Goal: Check status: Check status

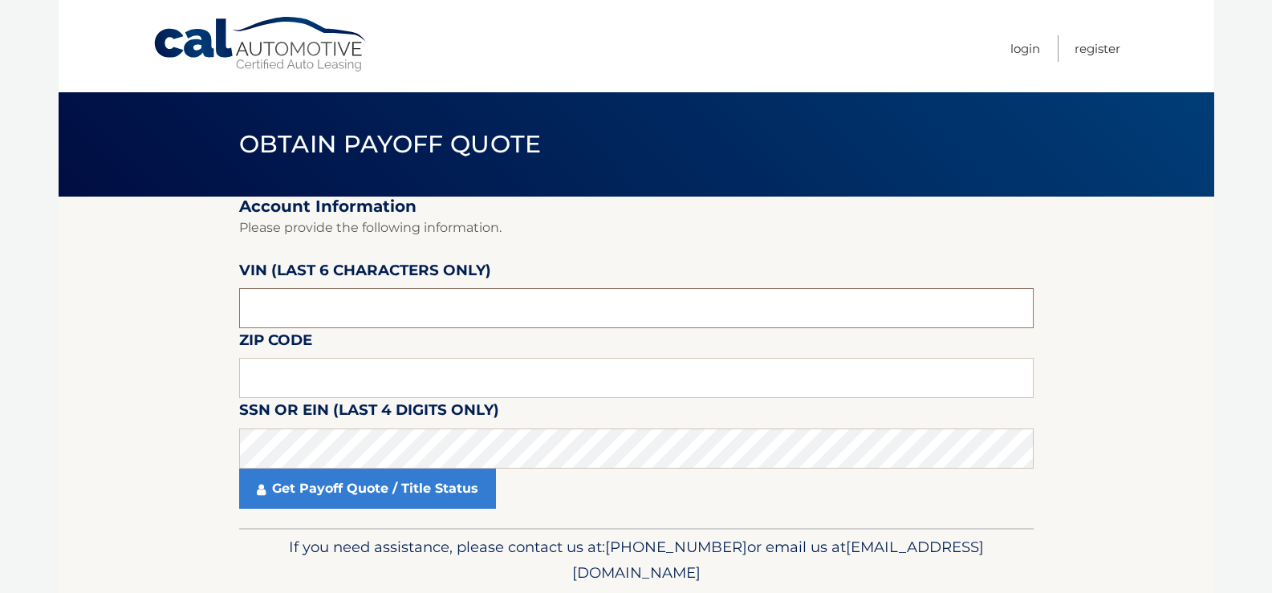
click at [419, 299] on input "text" at bounding box center [636, 308] width 795 height 40
type input "0*****"
type input "059967"
click at [280, 368] on input "text" at bounding box center [636, 378] width 795 height 40
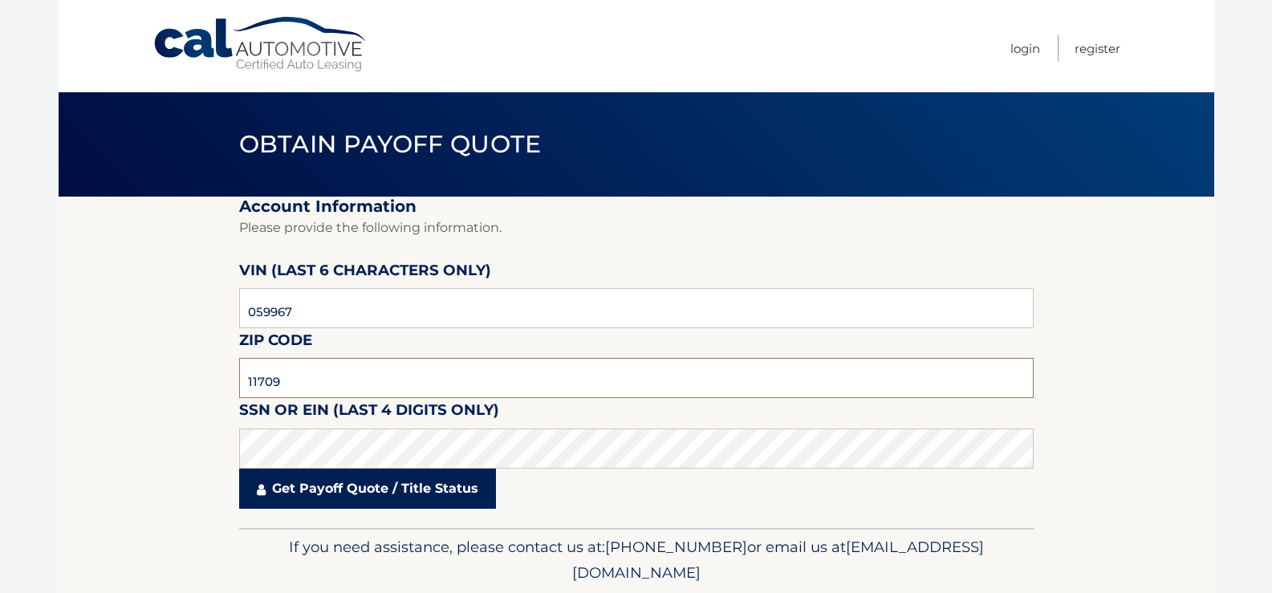
type input "11709"
click button "For Originating Dealer" at bounding box center [0, 0] width 0 height 0
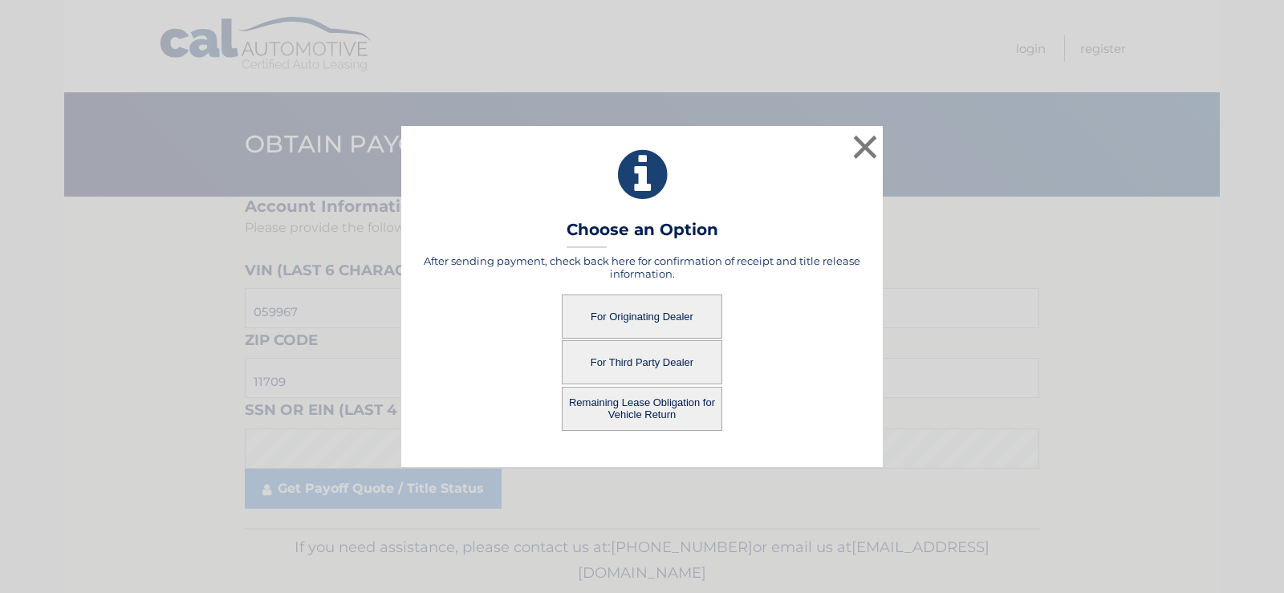
click at [685, 320] on button "For Originating Dealer" at bounding box center [642, 317] width 161 height 44
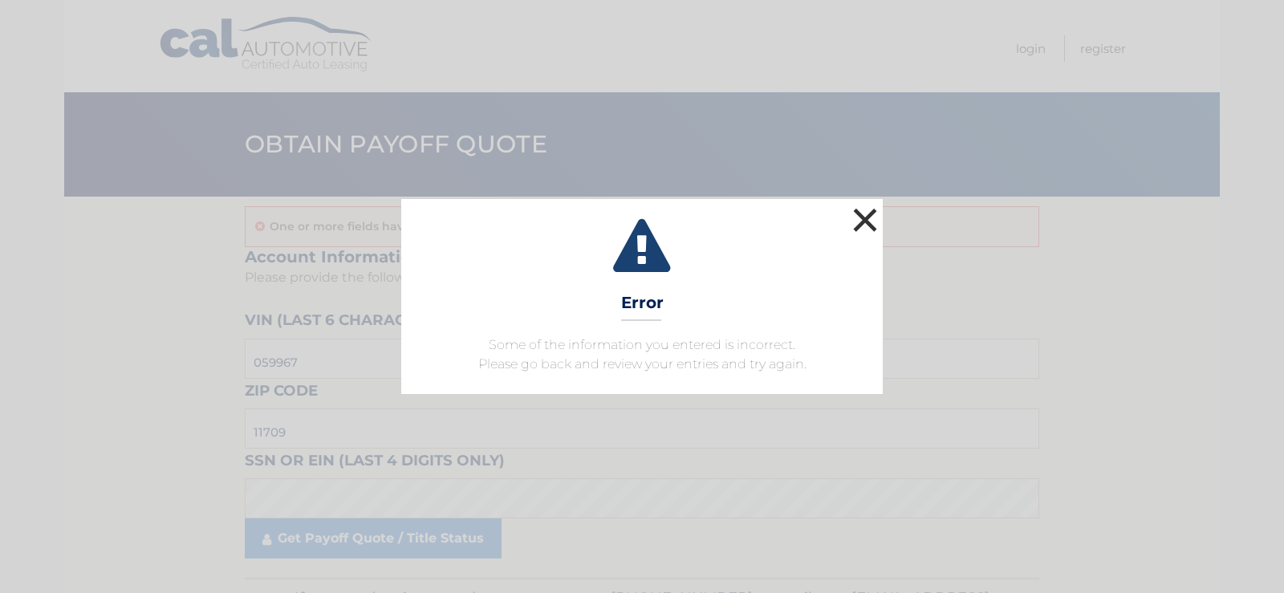
click at [869, 228] on button "×" at bounding box center [865, 220] width 32 height 32
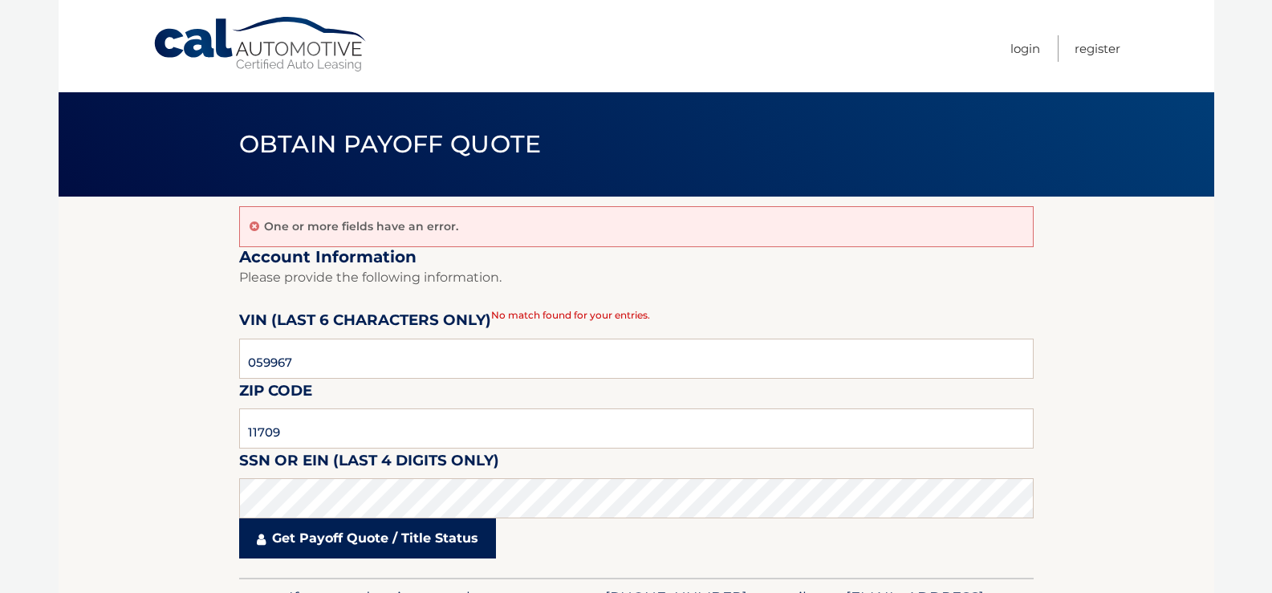
click at [372, 546] on link "Get Payoff Quote / Title Status" at bounding box center [367, 538] width 257 height 40
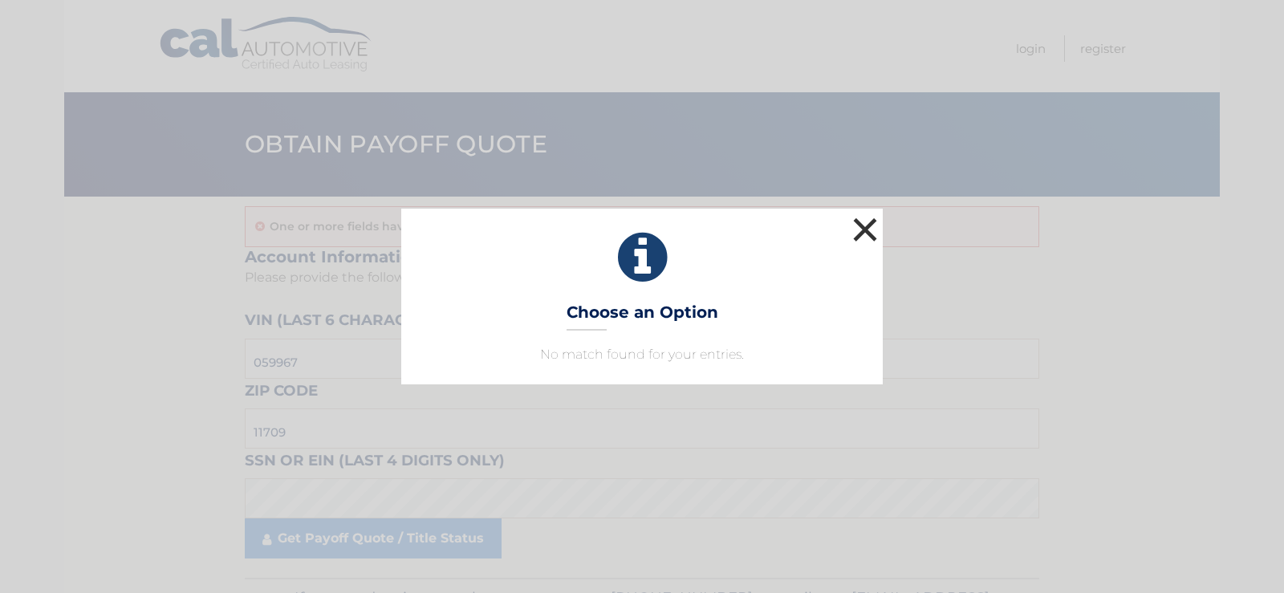
click at [867, 223] on button "×" at bounding box center [865, 229] width 32 height 32
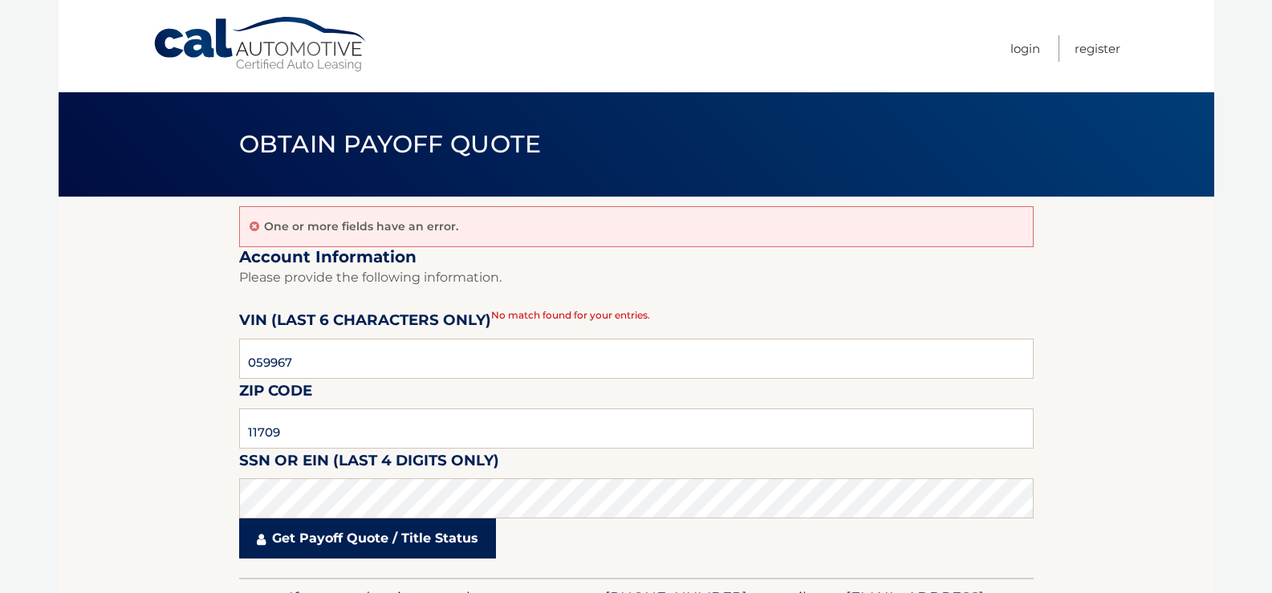
click at [364, 558] on link "Get Payoff Quote / Title Status" at bounding box center [367, 538] width 257 height 40
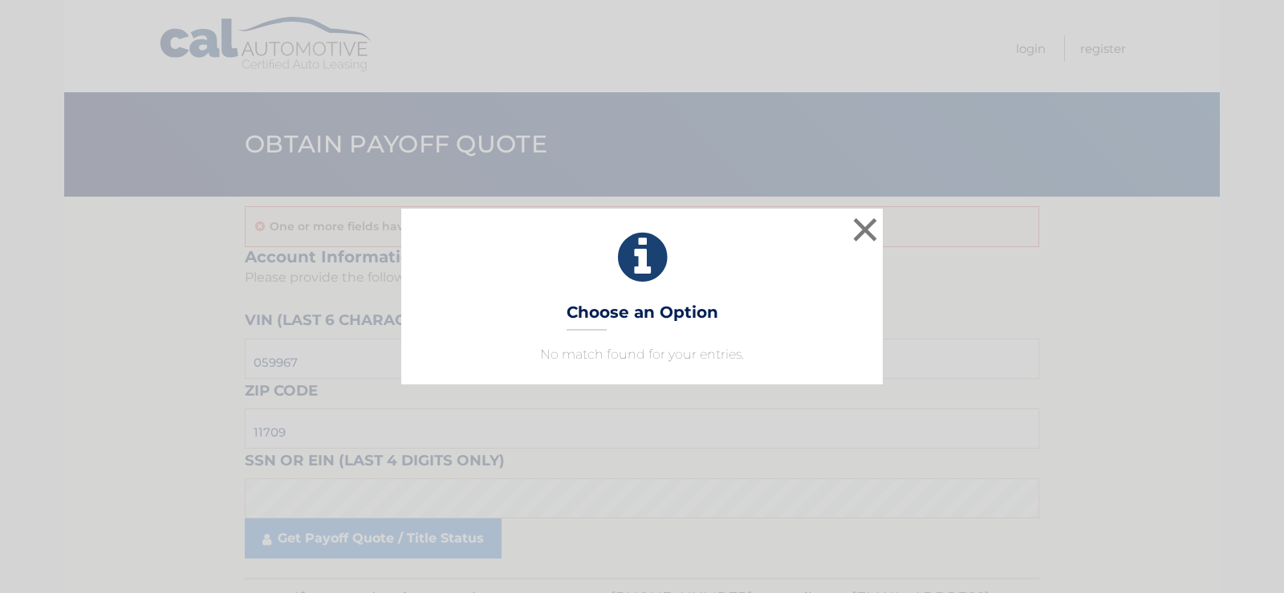
click at [848, 231] on icon at bounding box center [641, 258] width 441 height 58
click at [867, 234] on button "×" at bounding box center [865, 229] width 32 height 32
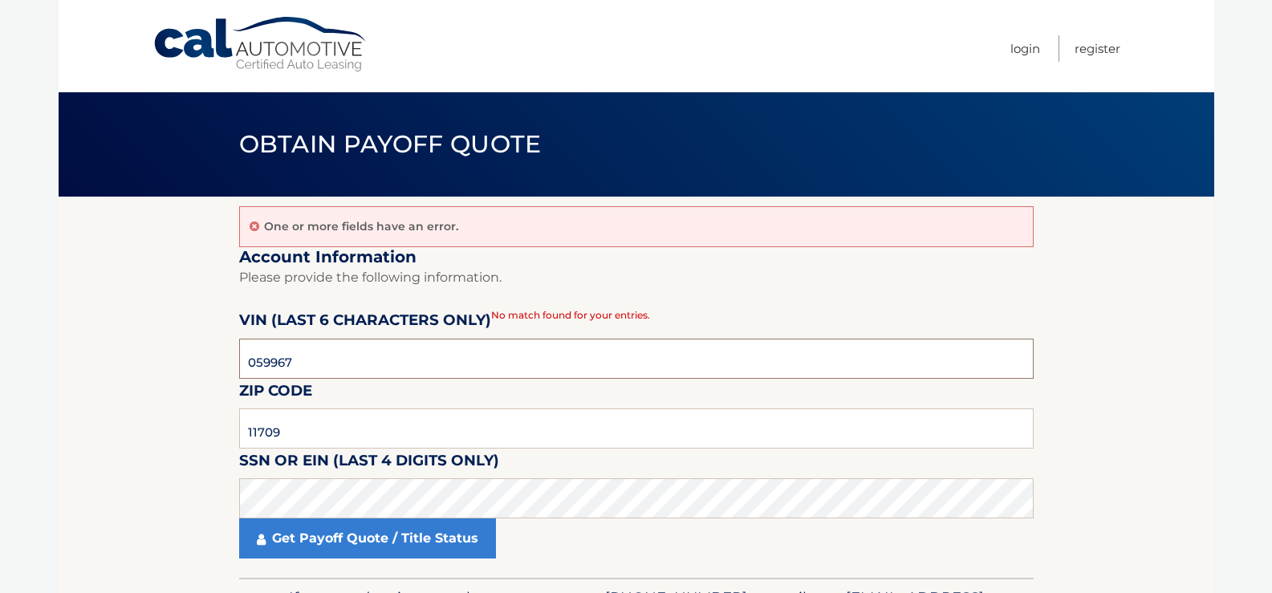
click at [336, 366] on input "059967" at bounding box center [636, 359] width 795 height 40
click button "For Originating Dealer" at bounding box center [0, 0] width 0 height 0
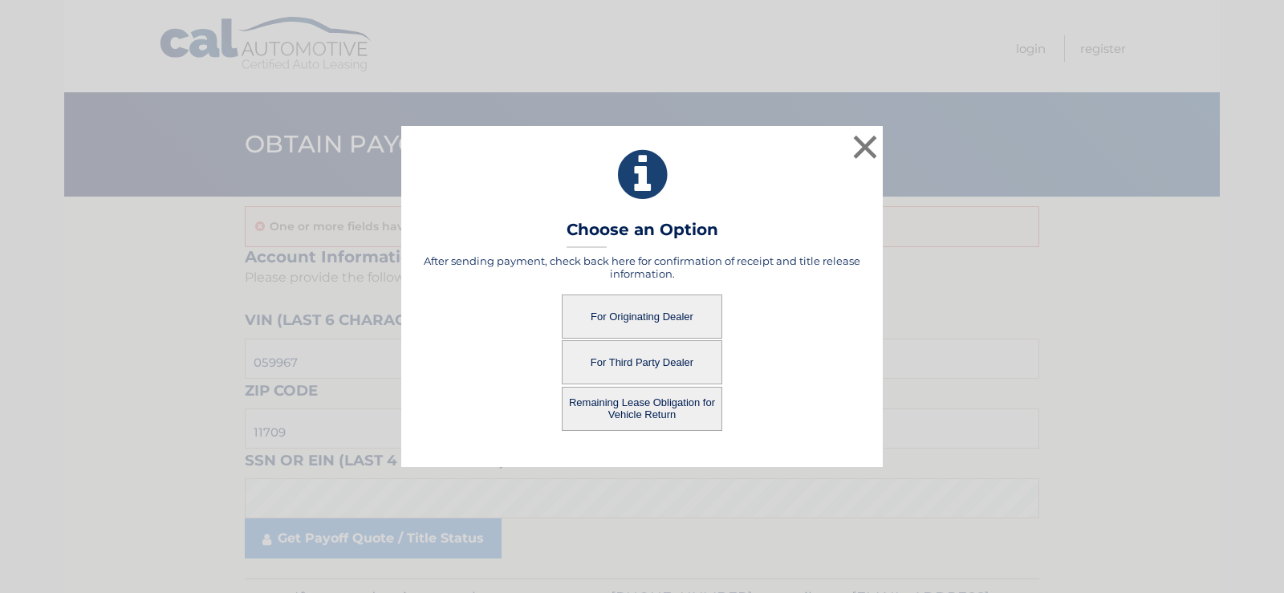
click at [648, 412] on button "Remaining Lease Obligation for Vehicle Return" at bounding box center [642, 409] width 161 height 44
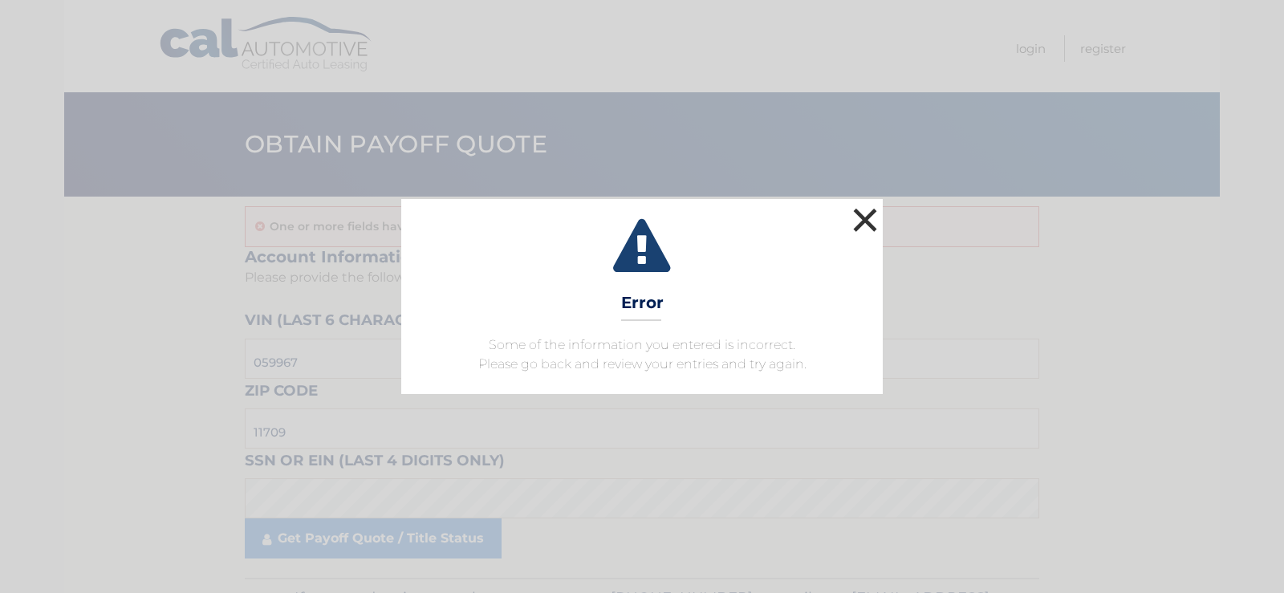
click at [868, 226] on button "×" at bounding box center [865, 220] width 32 height 32
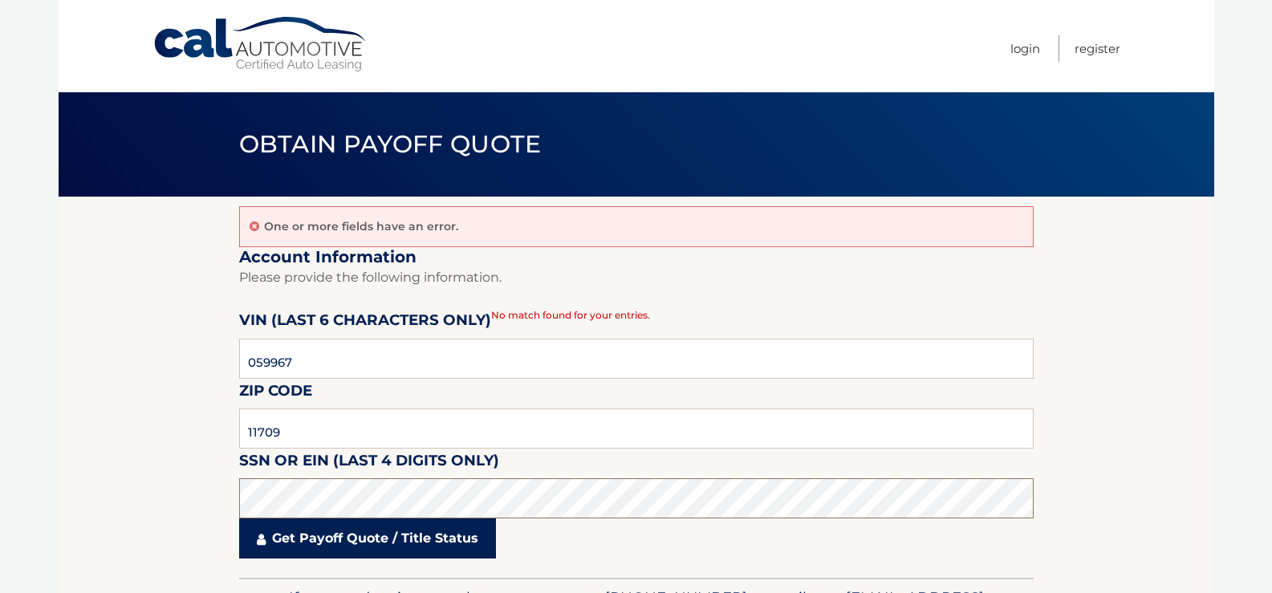
click button "For Originating Dealer" at bounding box center [0, 0] width 0 height 0
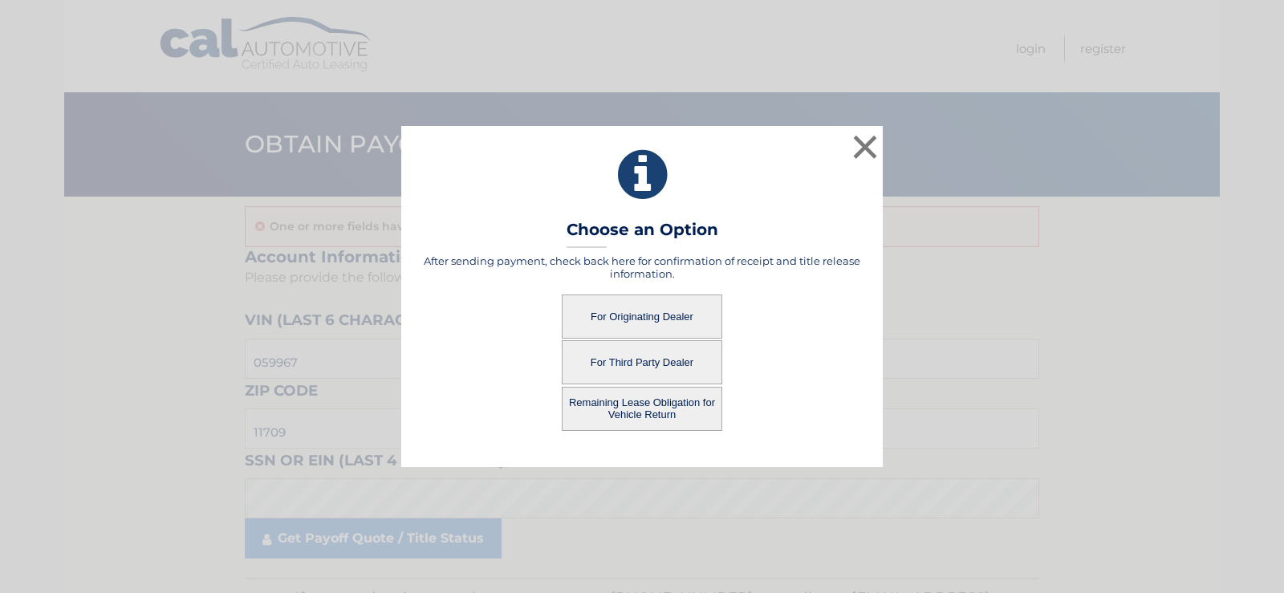
click at [660, 368] on button "For Third Party Dealer" at bounding box center [642, 362] width 161 height 44
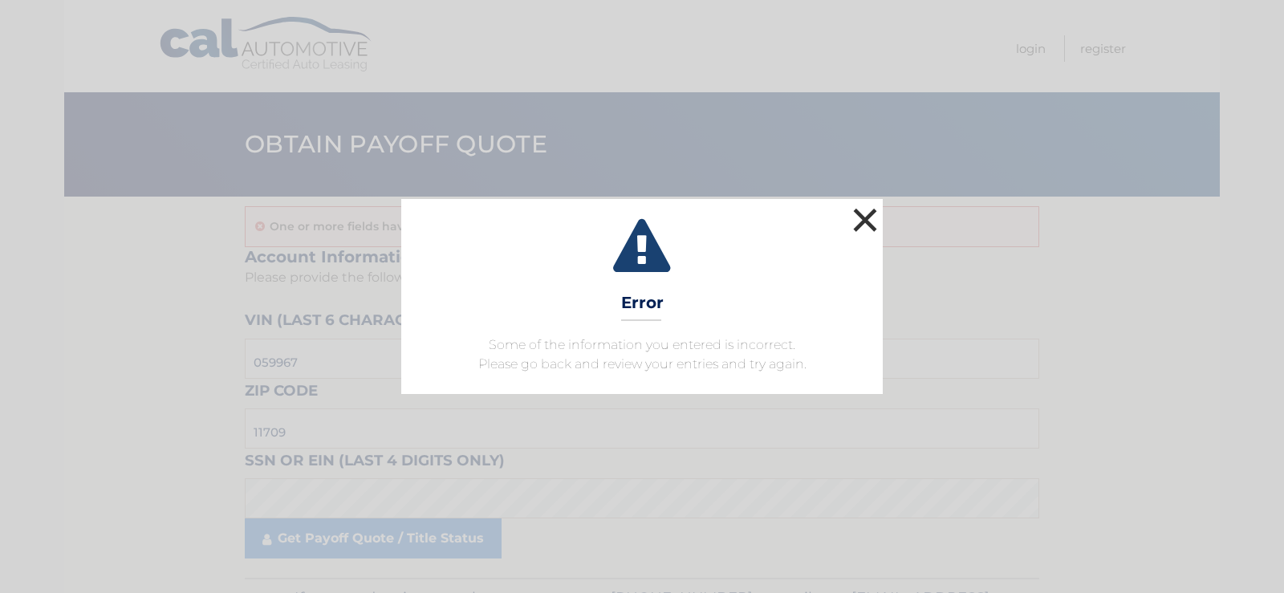
click at [873, 219] on button "×" at bounding box center [865, 220] width 32 height 32
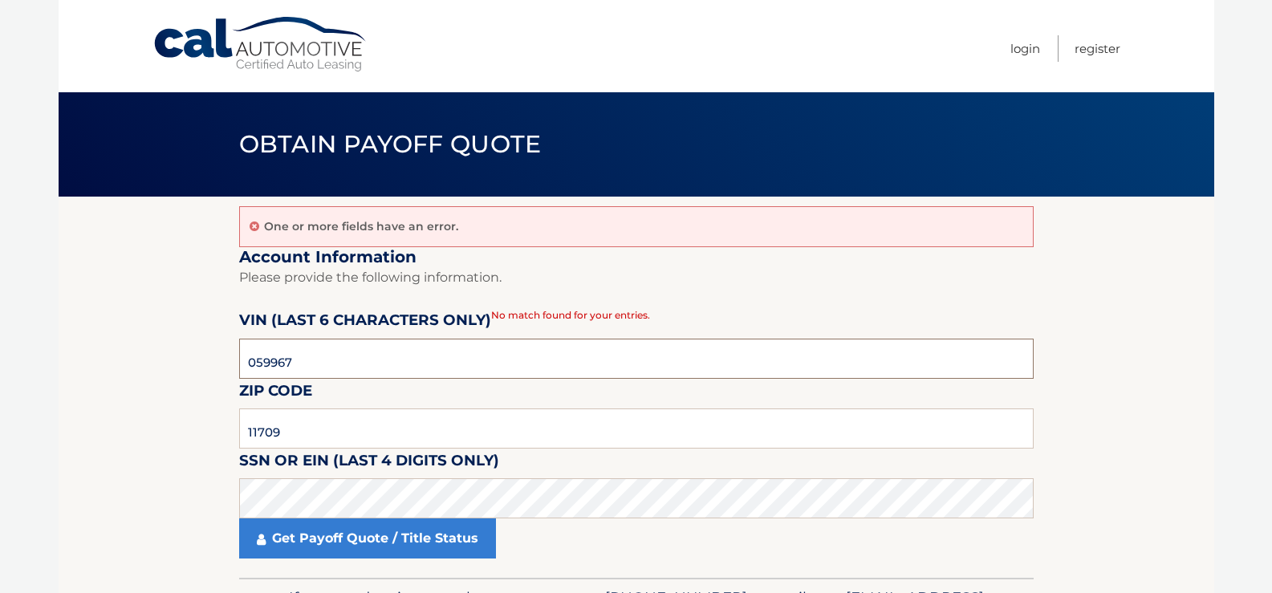
click at [287, 363] on input "059967" at bounding box center [636, 359] width 795 height 40
click at [294, 361] on input "059967" at bounding box center [636, 359] width 795 height 40
type input "0*****"
type input "059967"
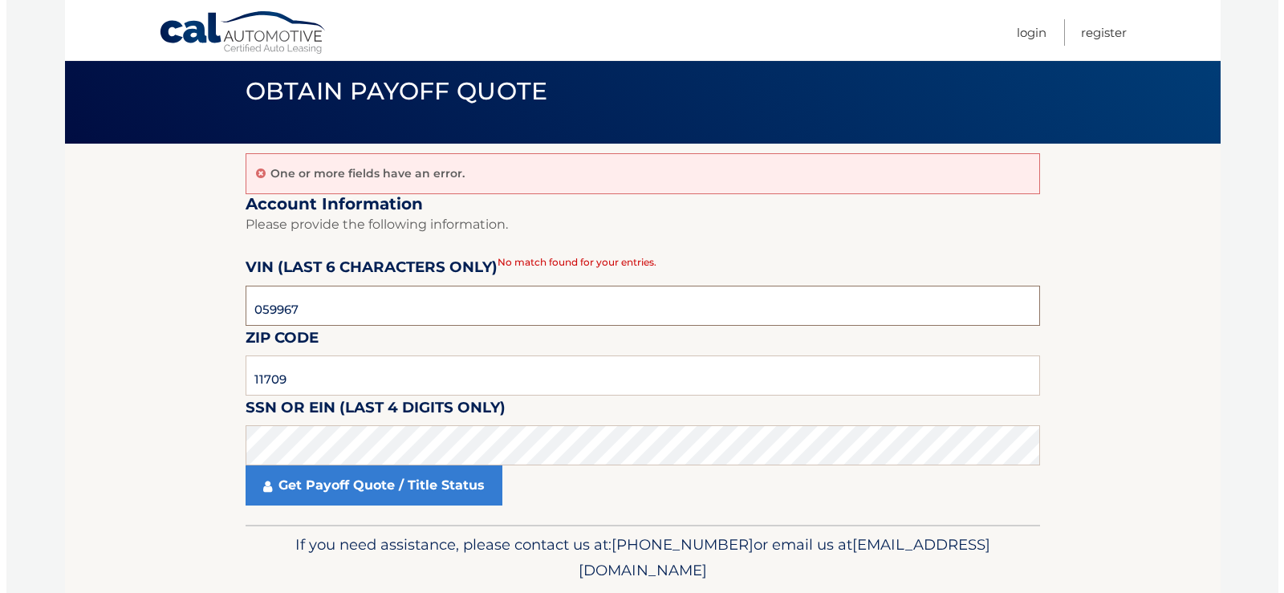
scroll to position [107, 0]
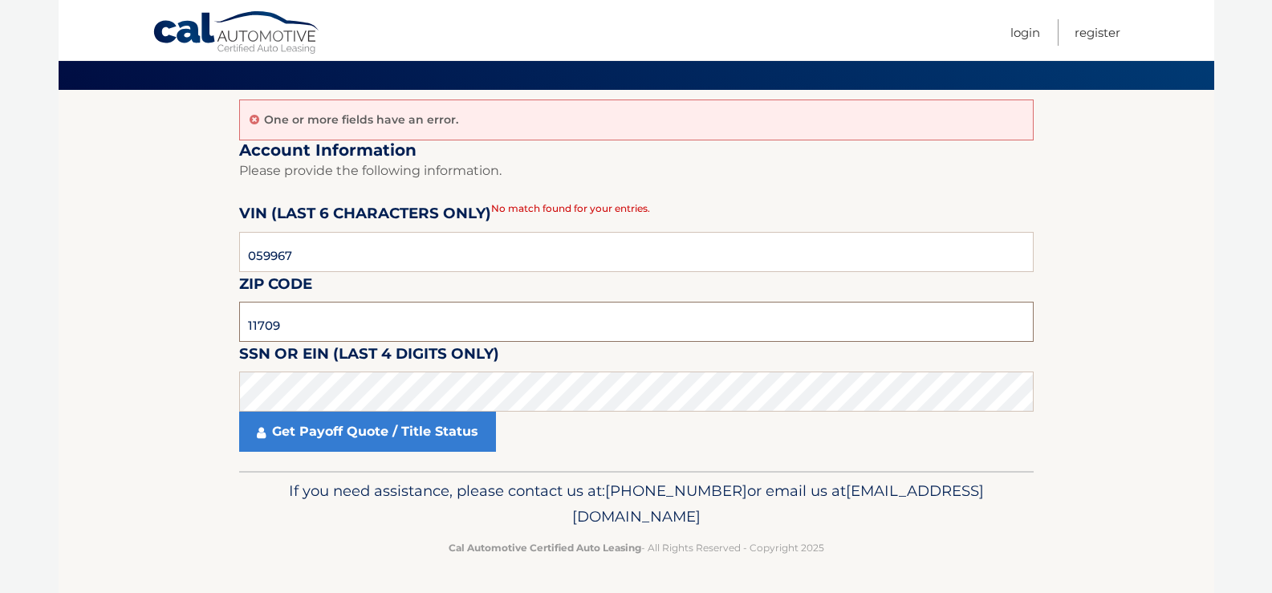
click at [323, 339] on input "11709" at bounding box center [636, 322] width 795 height 40
drag, startPoint x: 325, startPoint y: 249, endPoint x: 62, endPoint y: 323, distance: 273.6
click at [62, 323] on section "One or more fields have an error. Account Information Please provide the follow…" at bounding box center [637, 280] width 1156 height 381
click at [312, 339] on input "11709" at bounding box center [636, 322] width 795 height 40
click button "For Originating Dealer" at bounding box center [0, 0] width 0 height 0
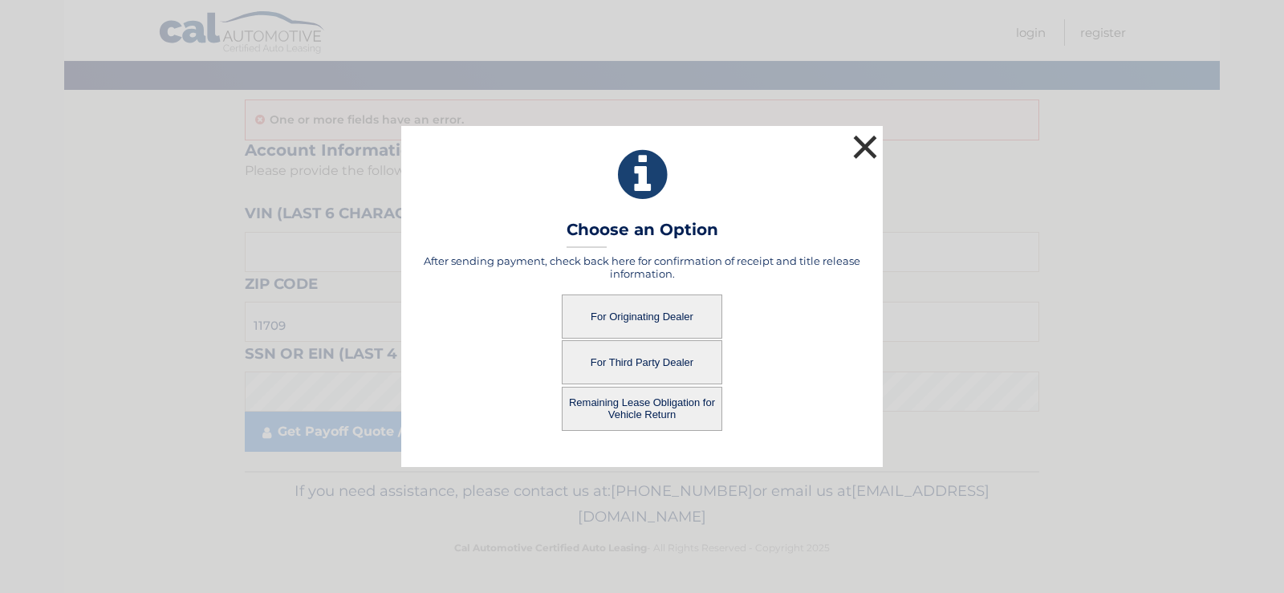
click at [873, 147] on button "×" at bounding box center [865, 147] width 32 height 32
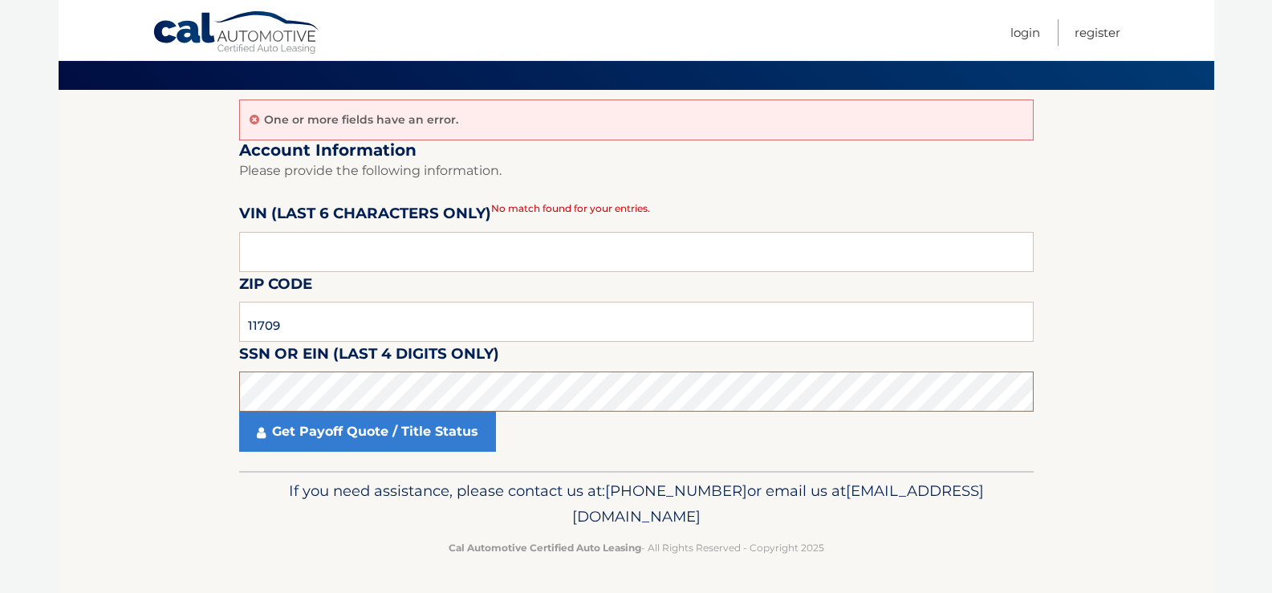
click button "For Originating Dealer" at bounding box center [0, 0] width 0 height 0
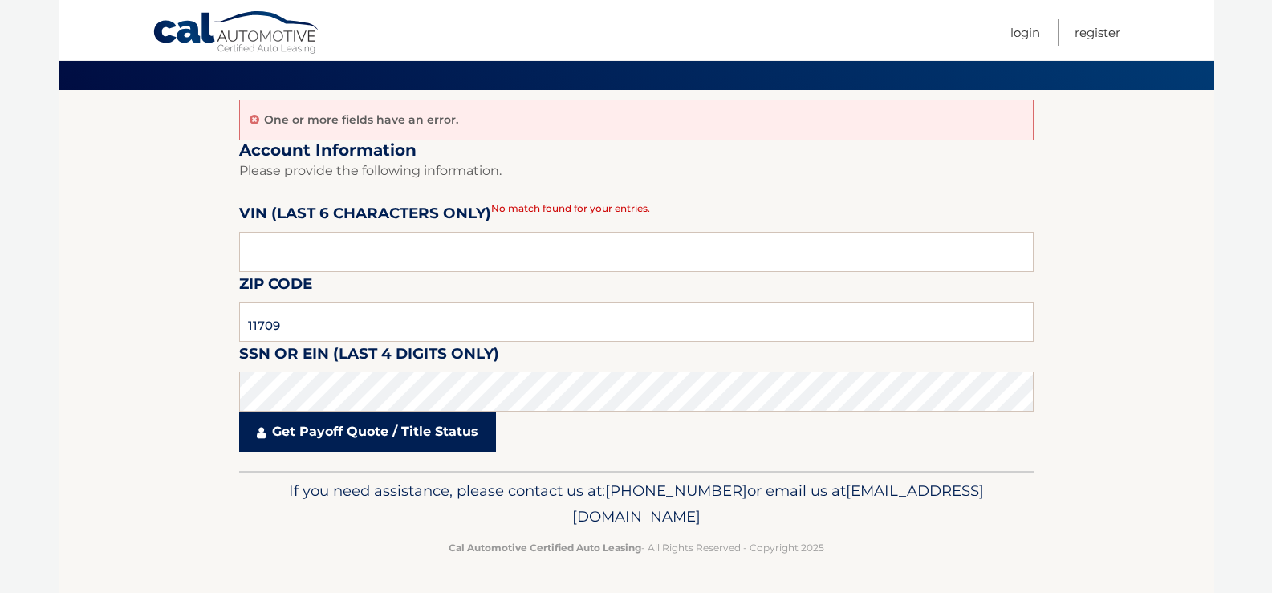
click at [393, 423] on link "Get Payoff Quote / Title Status" at bounding box center [367, 432] width 257 height 40
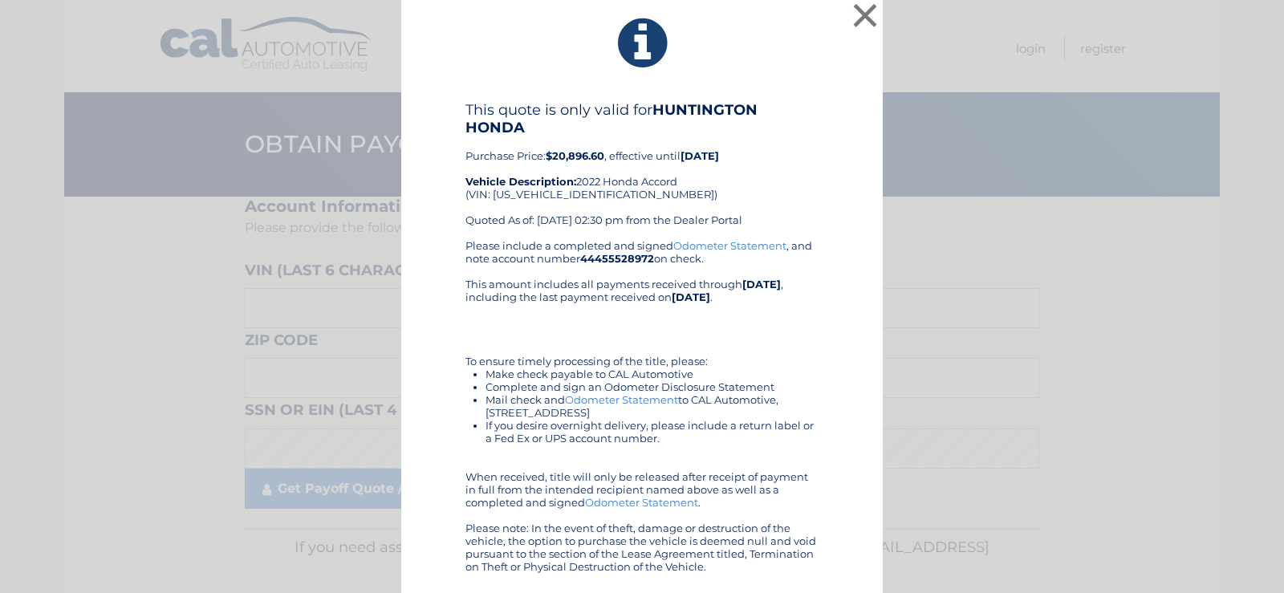
scroll to position [6, 0]
